Goal: Transaction & Acquisition: Subscribe to service/newsletter

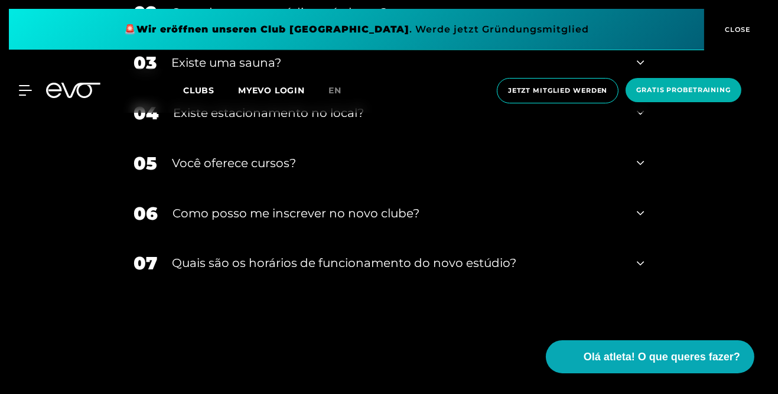
scroll to position [2471, 0]
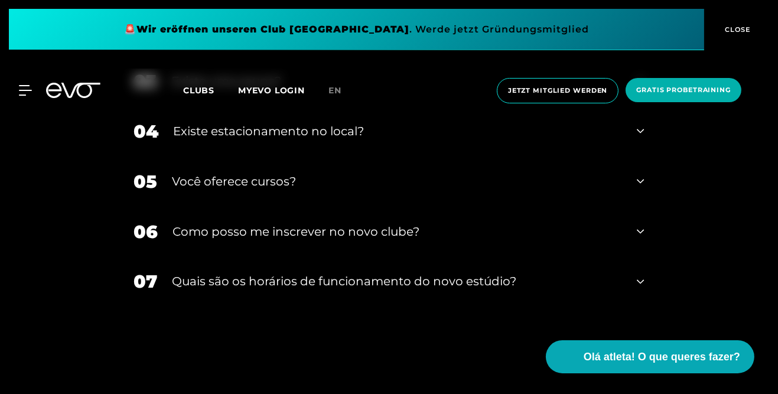
click at [572, 90] on div "Existe uma sauna?" at bounding box center [397, 81] width 451 height 18
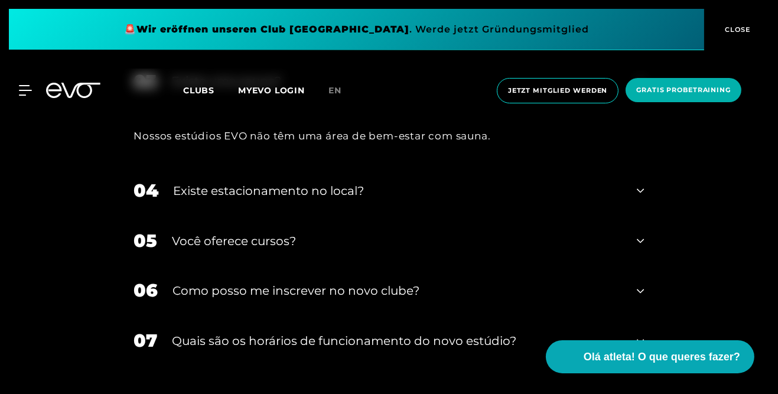
click at [568, 90] on div "Existe uma sauna?" at bounding box center [397, 81] width 451 height 18
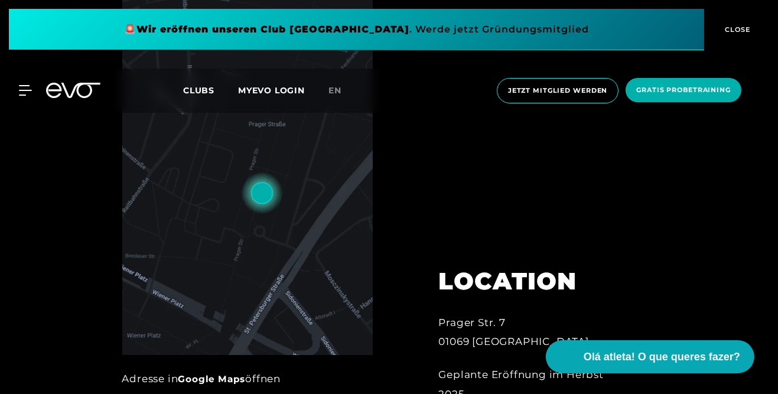
scroll to position [0, 0]
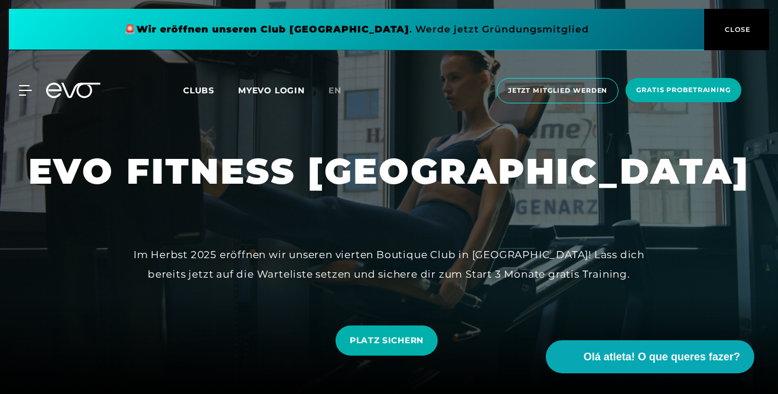
click at [189, 93] on span "Clubs" at bounding box center [198, 90] width 31 height 11
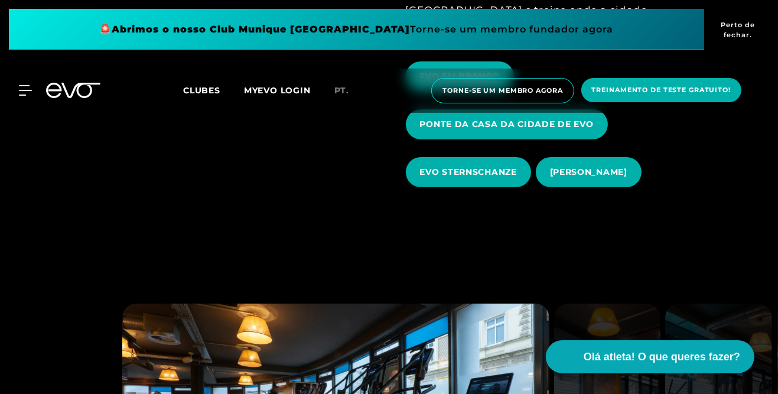
scroll to position [484, 0]
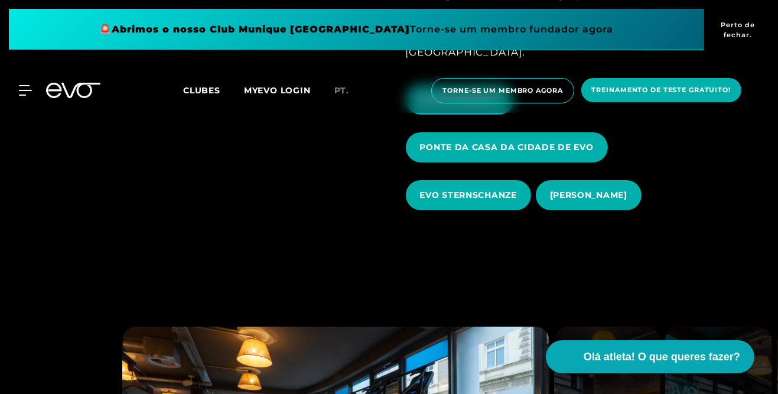
click at [17, 93] on div at bounding box center [18, 90] width 27 height 11
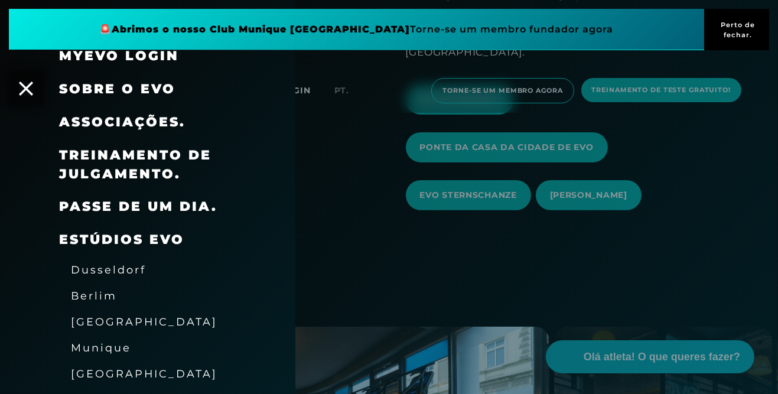
scroll to position [26, 0]
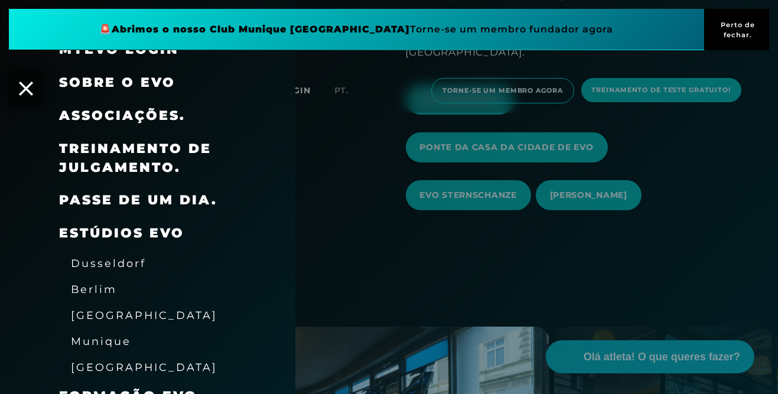
click at [127, 372] on span "[GEOGRAPHIC_DATA]" at bounding box center [144, 367] width 147 height 12
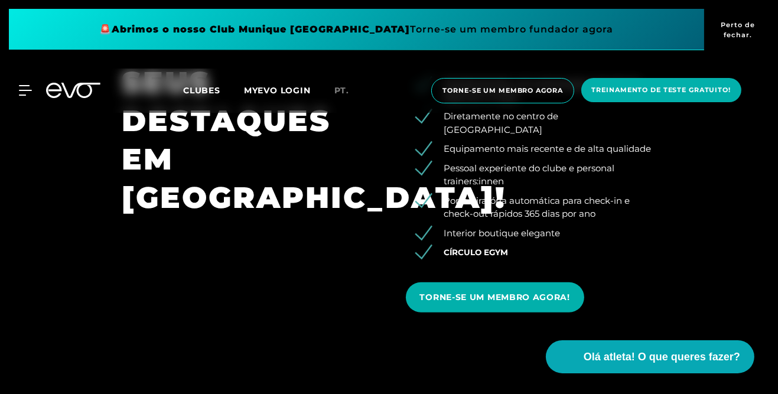
scroll to position [876, 0]
click at [534, 304] on span "TORNE-SE UM MEMBRO AGORA!" at bounding box center [495, 297] width 151 height 12
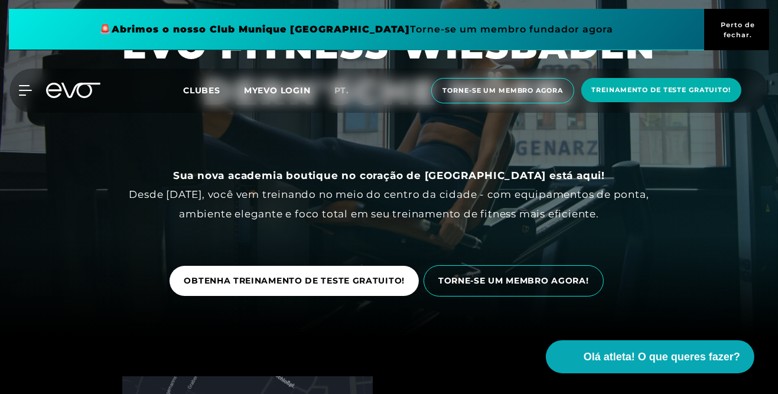
scroll to position [60, 0]
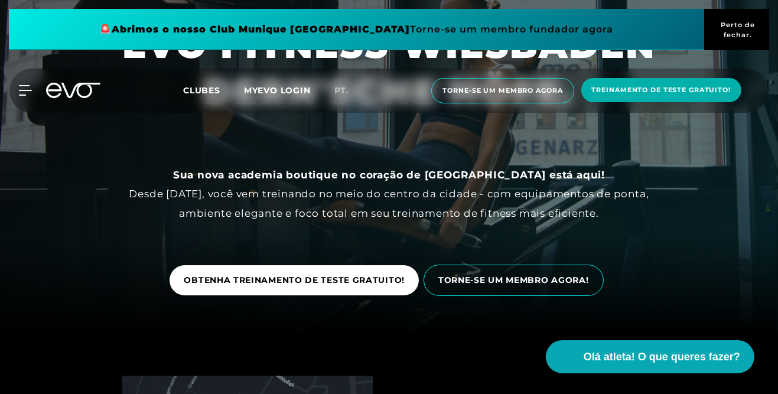
click at [542, 287] on span "TORNE-SE UM MEMBRO AGORA!" at bounding box center [514, 280] width 151 height 12
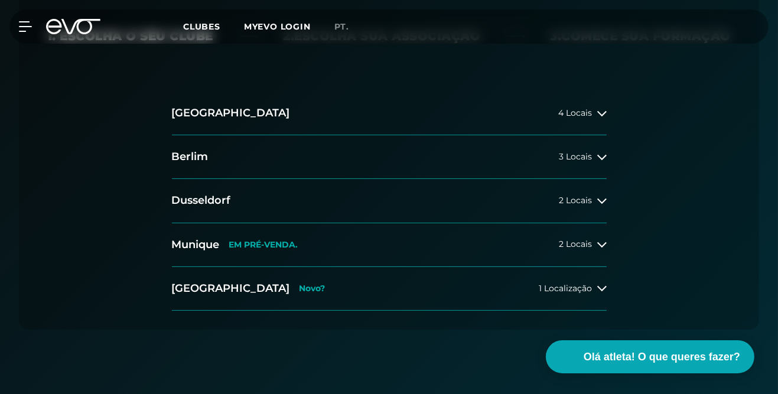
scroll to position [331, 0]
click at [581, 288] on span "1 Localização" at bounding box center [566, 288] width 53 height 9
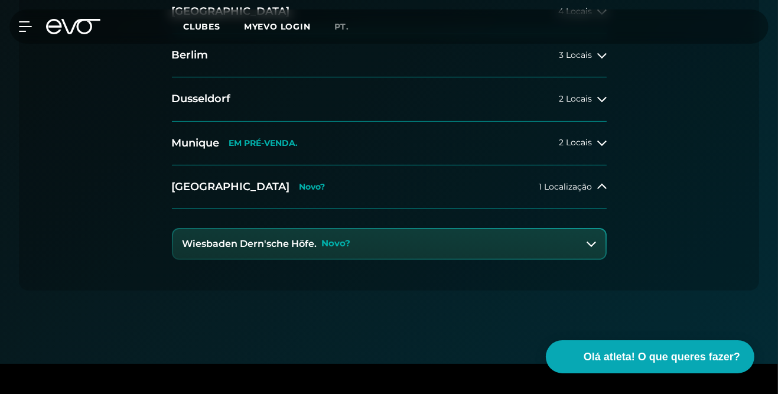
scroll to position [436, 0]
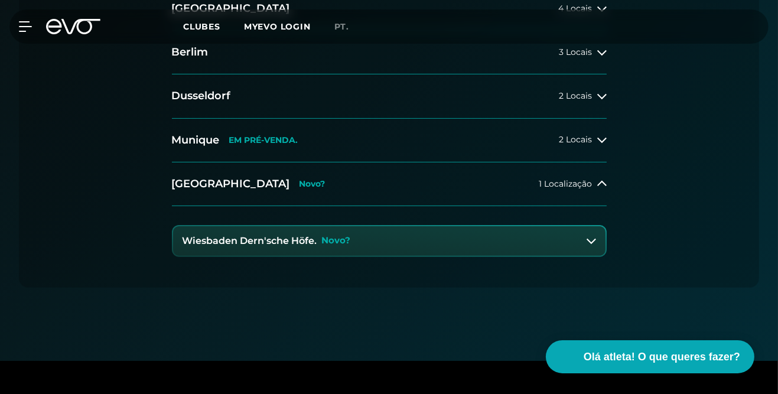
click at [587, 246] on button "Wiesbaden Dern'sche Höfe. Novo?" at bounding box center [389, 241] width 433 height 30
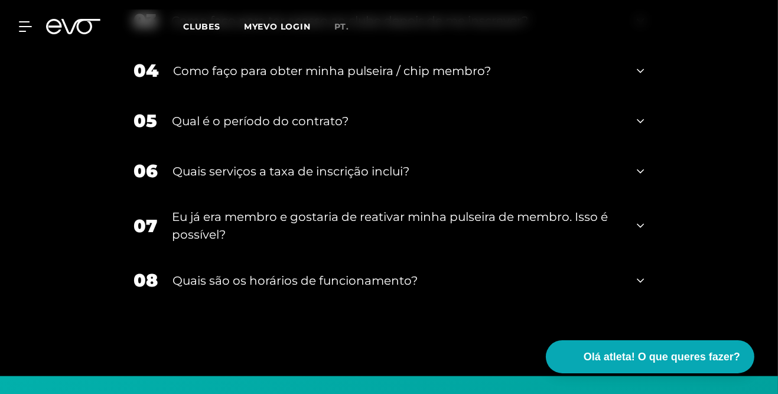
scroll to position [1701, 0]
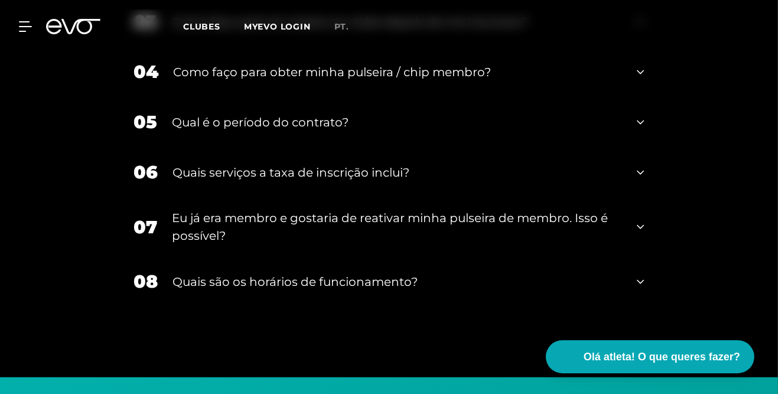
click at [570, 181] on div "Quais serviços a taxa de inscrição inclui?" at bounding box center [398, 173] width 450 height 18
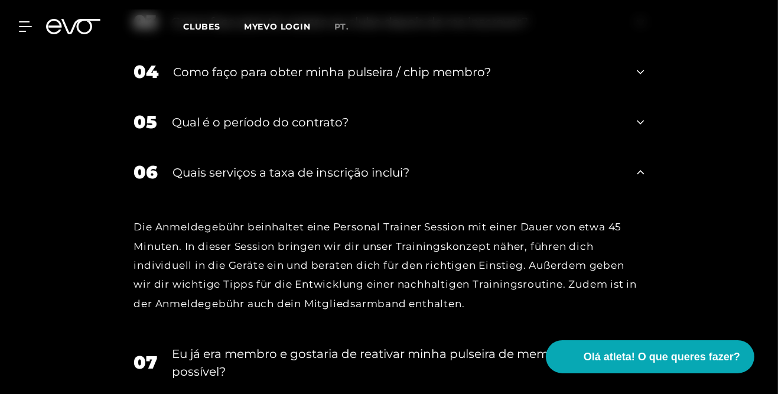
scroll to position [1717, 0]
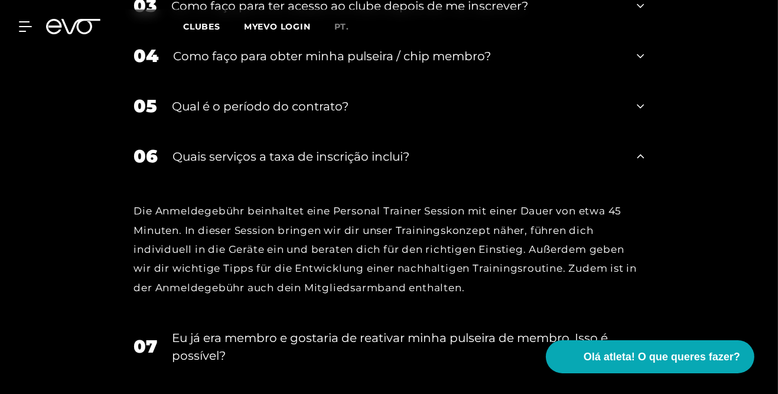
click at [582, 115] on div "Qual é o período do contrato?" at bounding box center [398, 107] width 450 height 18
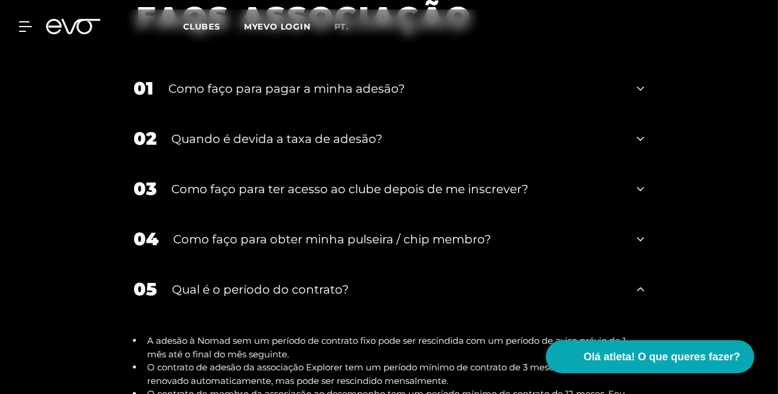
scroll to position [1533, 0]
click at [598, 148] on div "Quando é devida a taxa de adesão?" at bounding box center [397, 140] width 451 height 18
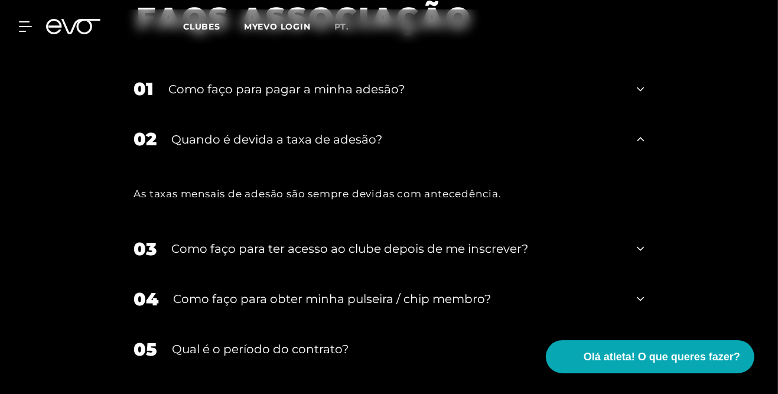
scroll to position [1520, 0]
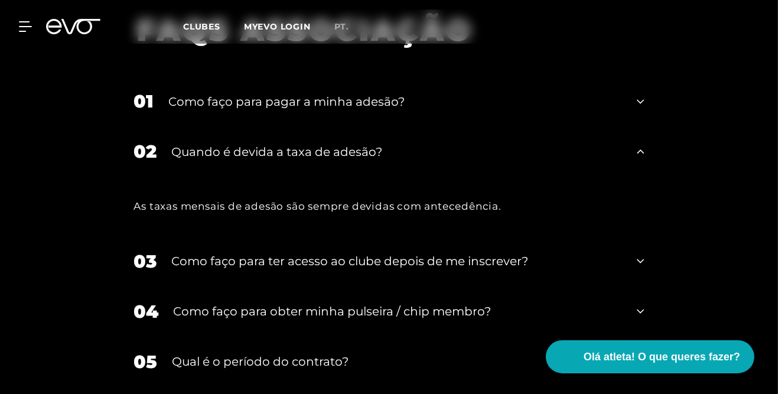
click at [605, 126] on div "01 Como faço para pagar a minha adesão?" at bounding box center [389, 101] width 534 height 50
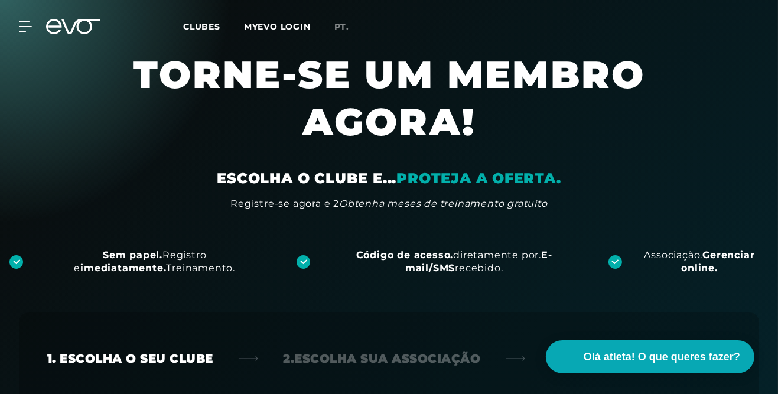
scroll to position [0, 0]
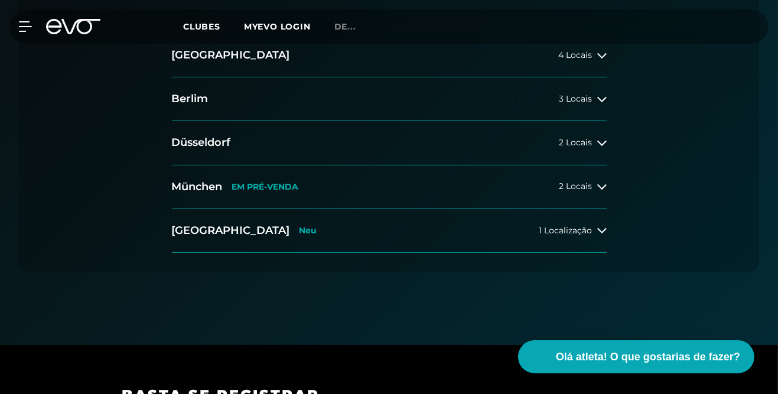
scroll to position [379, 0]
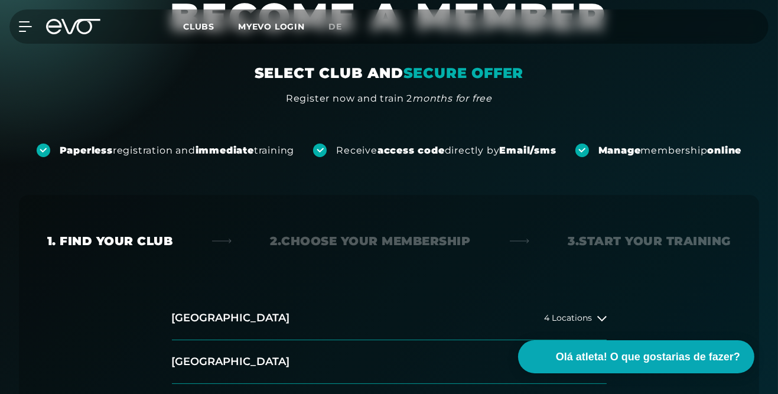
scroll to position [116, 0]
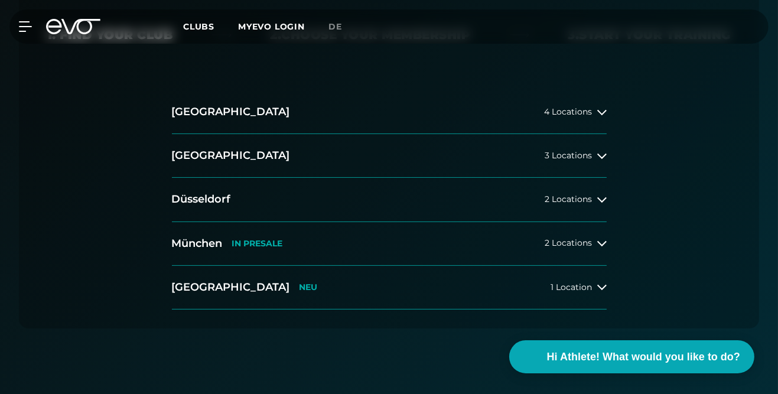
click at [570, 285] on span "1 Location" at bounding box center [572, 287] width 41 height 9
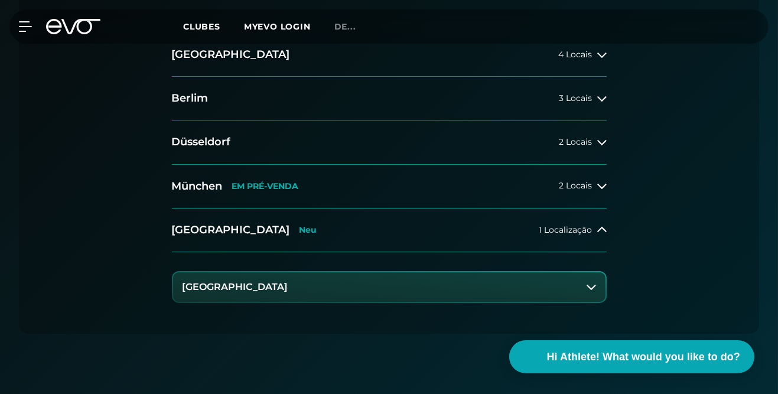
scroll to position [330, 0]
click at [580, 294] on button "[GEOGRAPHIC_DATA]" at bounding box center [389, 287] width 433 height 30
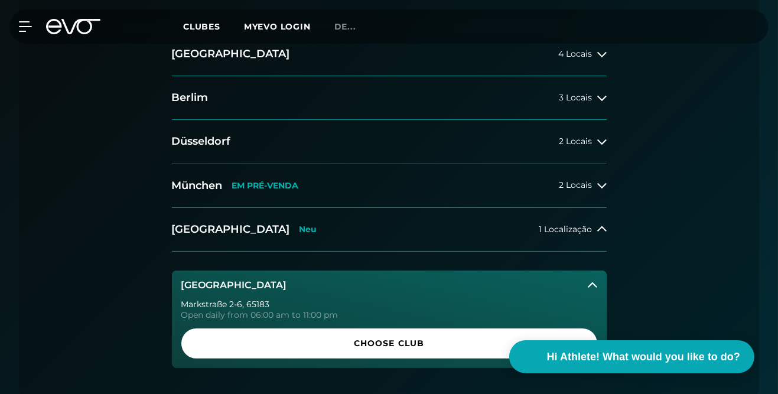
click at [549, 350] on span "Choose Club" at bounding box center [390, 344] width 388 height 12
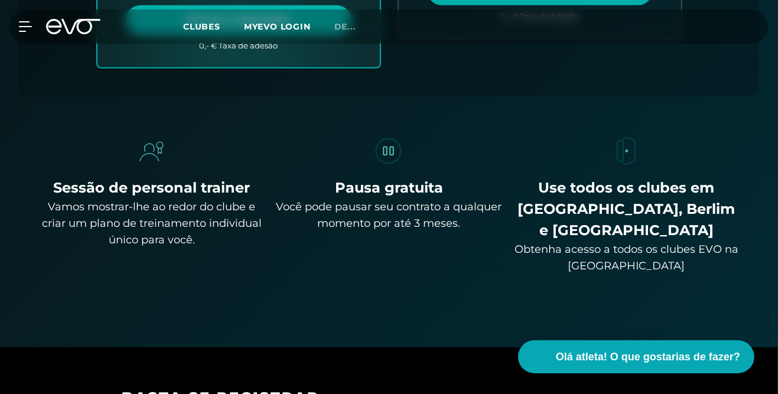
scroll to position [871, 0]
